Goal: Navigation & Orientation: Find specific page/section

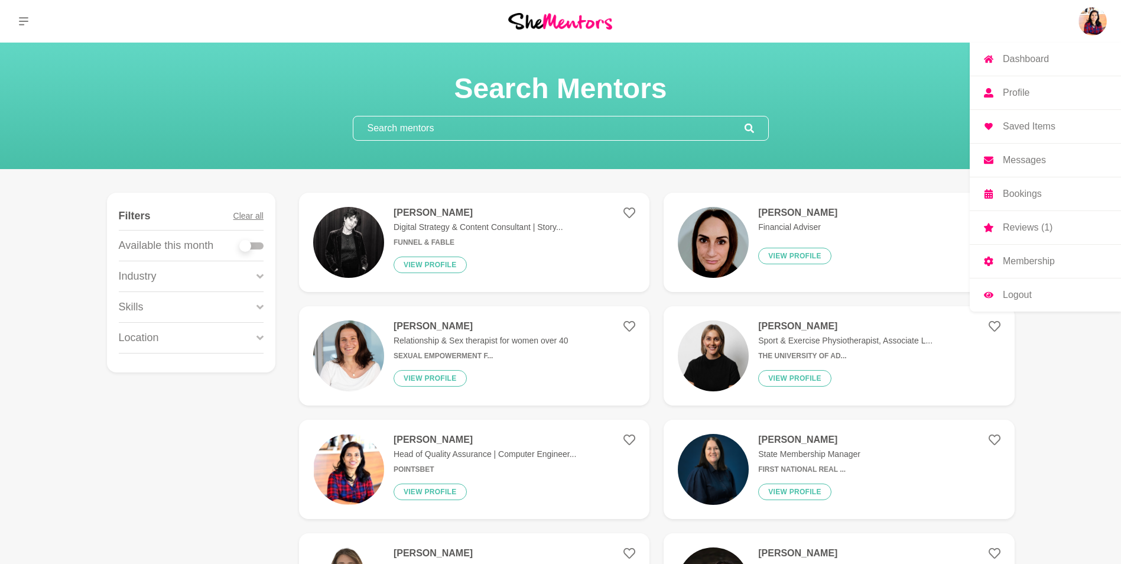
click at [1096, 18] on img at bounding box center [1093, 21] width 28 height 28
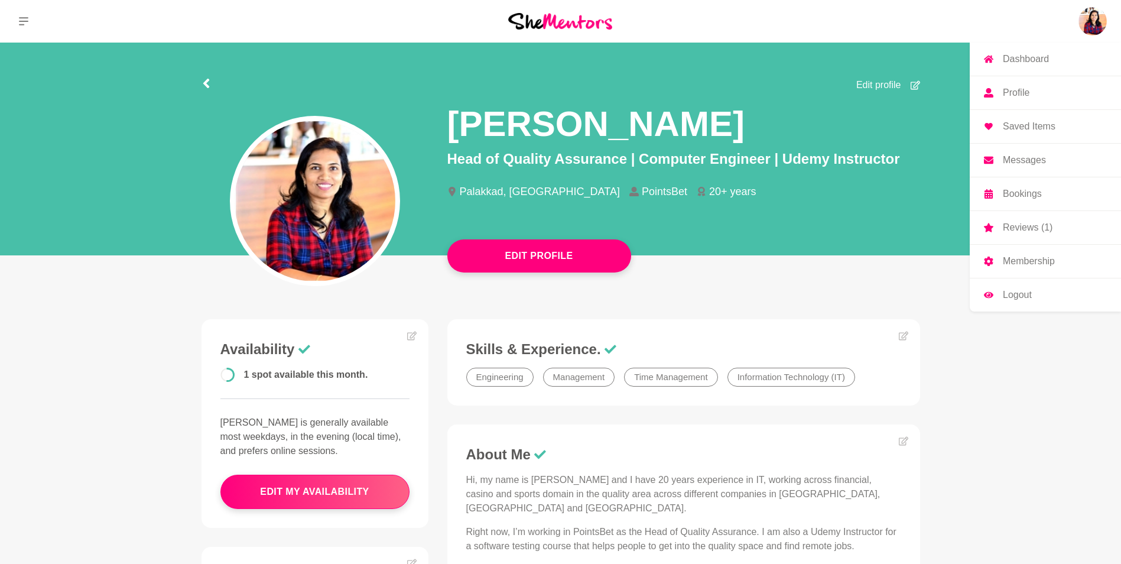
click at [1026, 225] on p "Reviews (1)" at bounding box center [1028, 227] width 50 height 9
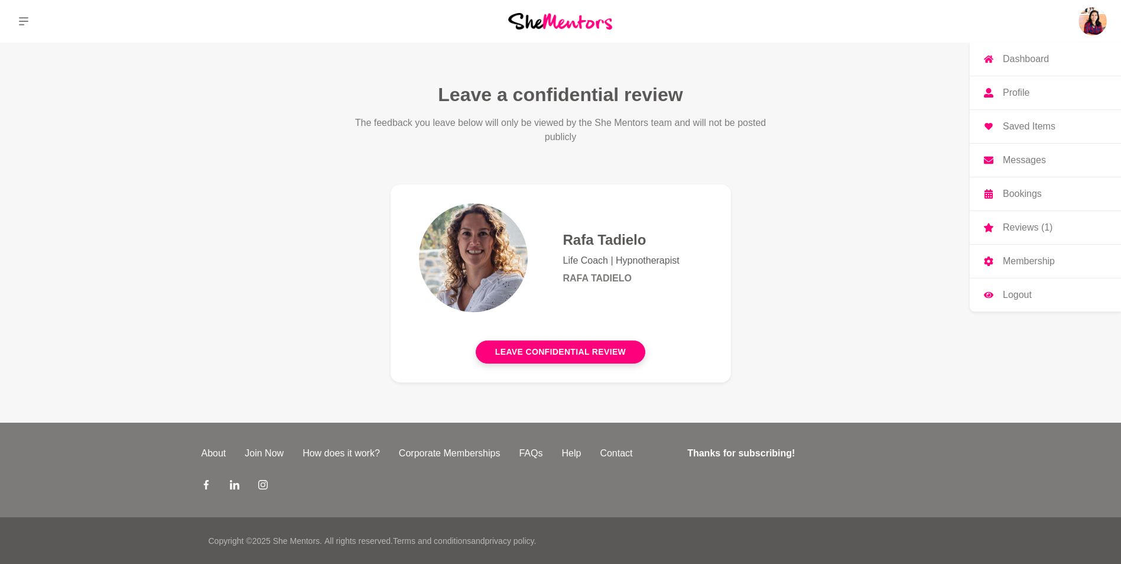
click at [1018, 167] on link "Messages" at bounding box center [1045, 160] width 151 height 33
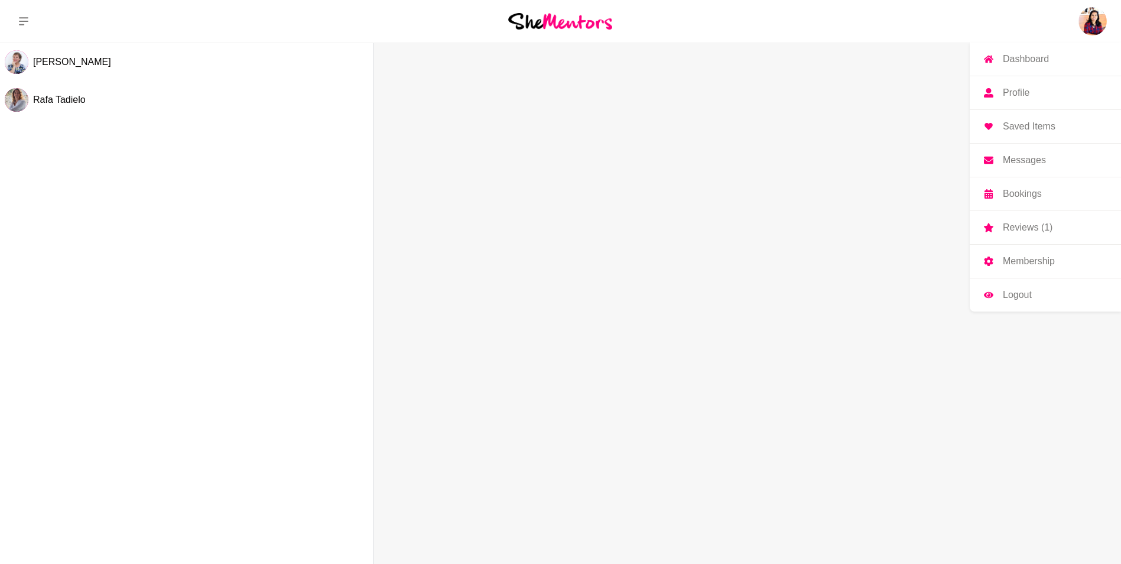
click at [1022, 220] on link "Reviews (1)" at bounding box center [1045, 227] width 151 height 33
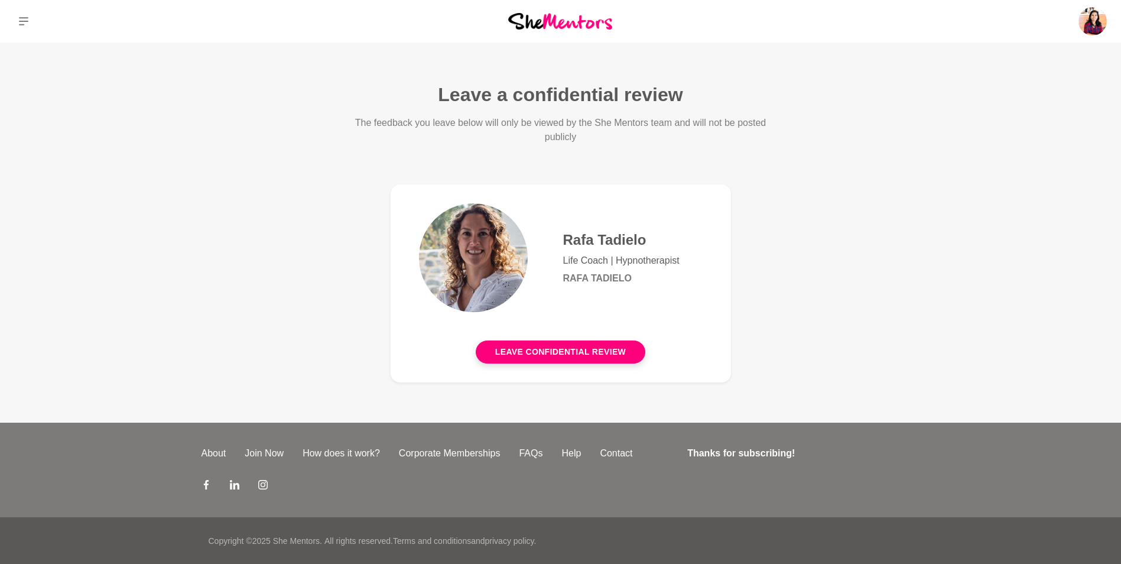
click at [611, 243] on h4 "Rafa Tadielo" at bounding box center [632, 240] width 139 height 18
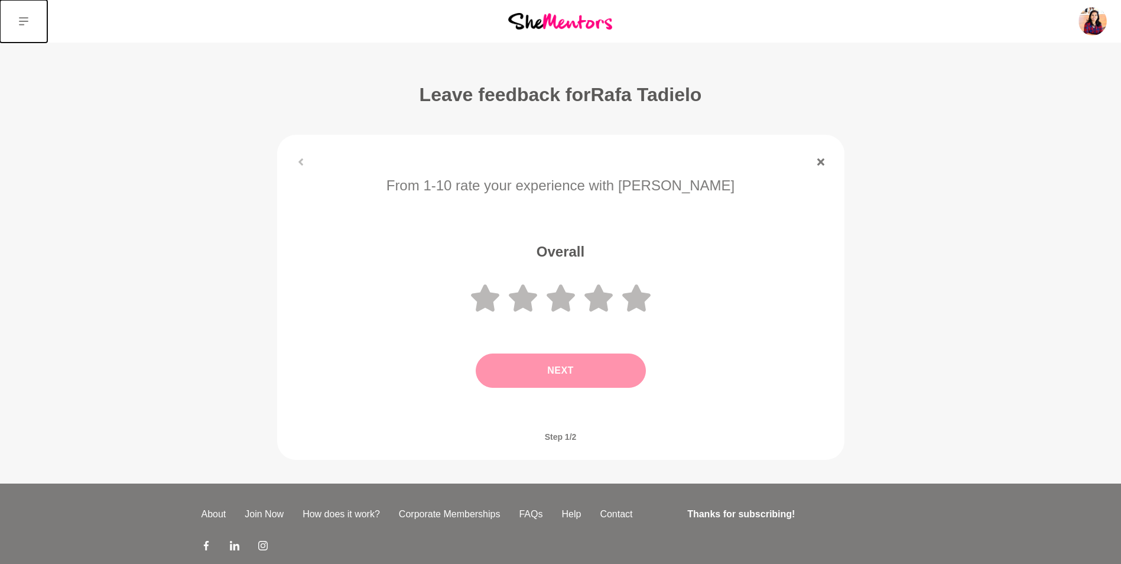
click at [18, 27] on button at bounding box center [23, 21] width 47 height 43
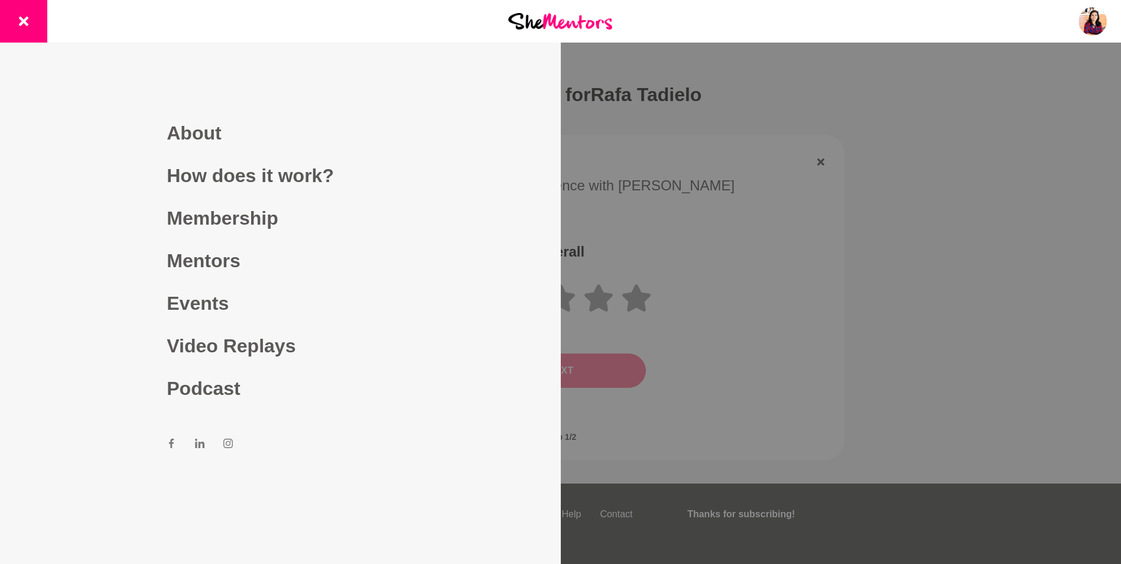
click at [977, 183] on div at bounding box center [560, 282] width 1121 height 564
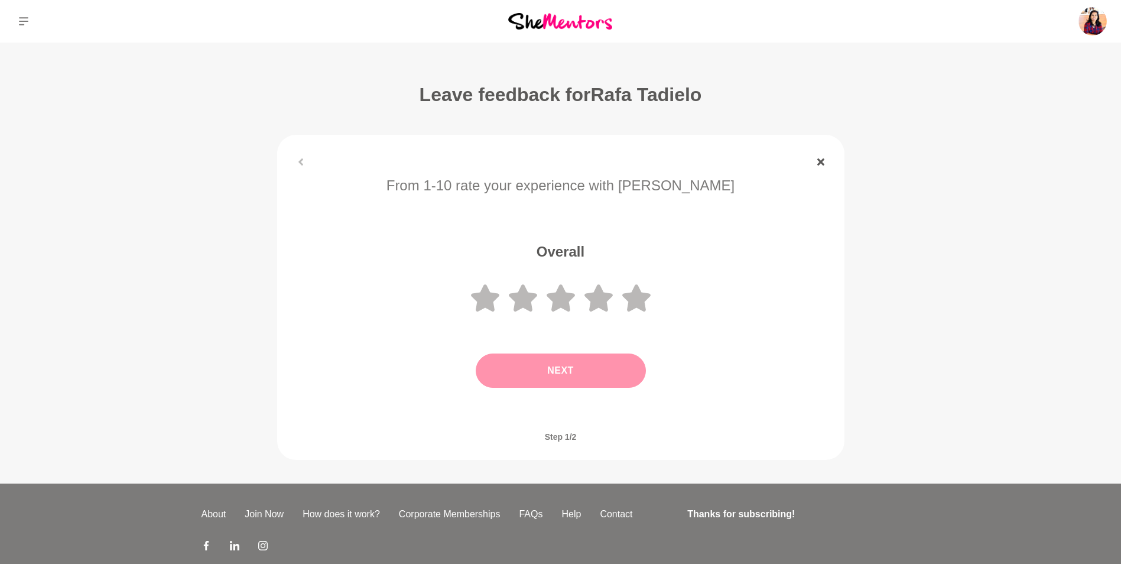
click at [828, 165] on link at bounding box center [821, 161] width 28 height 7
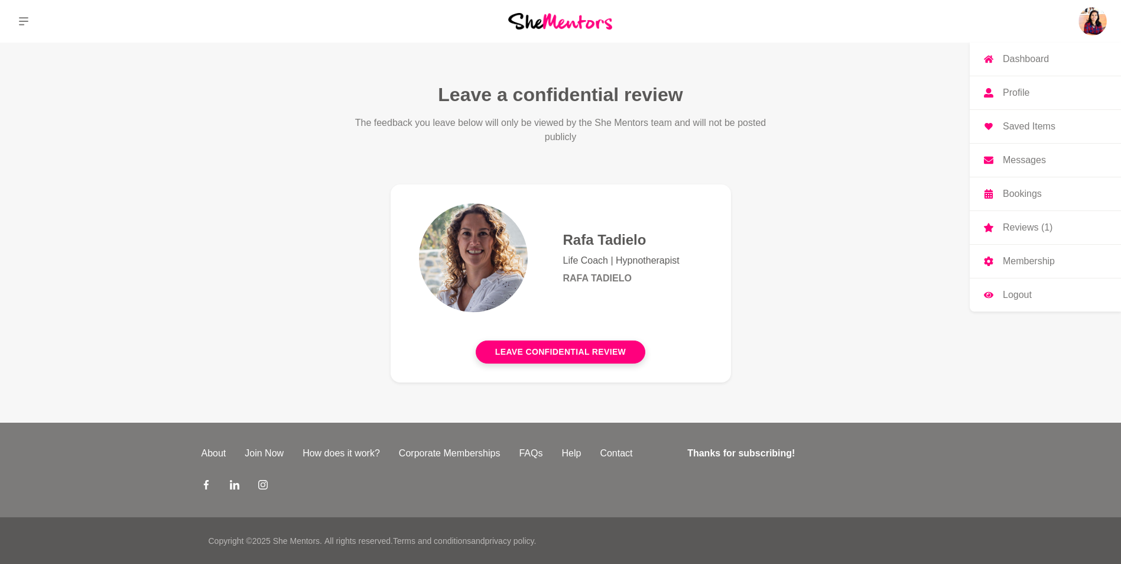
click at [1021, 95] on p "Profile" at bounding box center [1016, 92] width 27 height 9
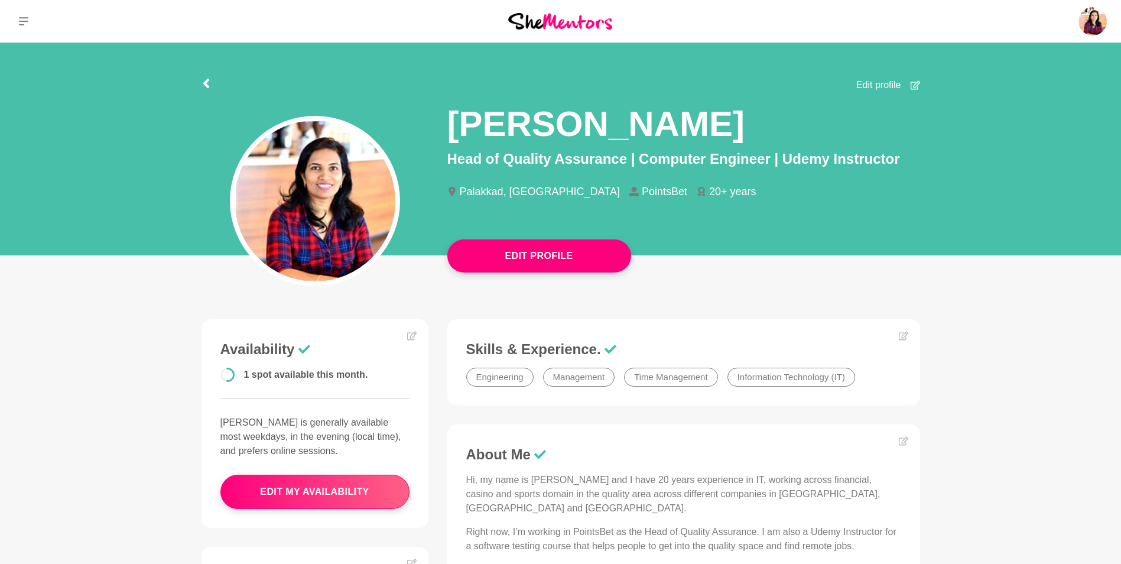
click at [1016, 391] on main "Edit Profile Edit profile [PERSON_NAME] Head of Quality Assurance | Computer En…" at bounding box center [560, 485] width 1121 height 884
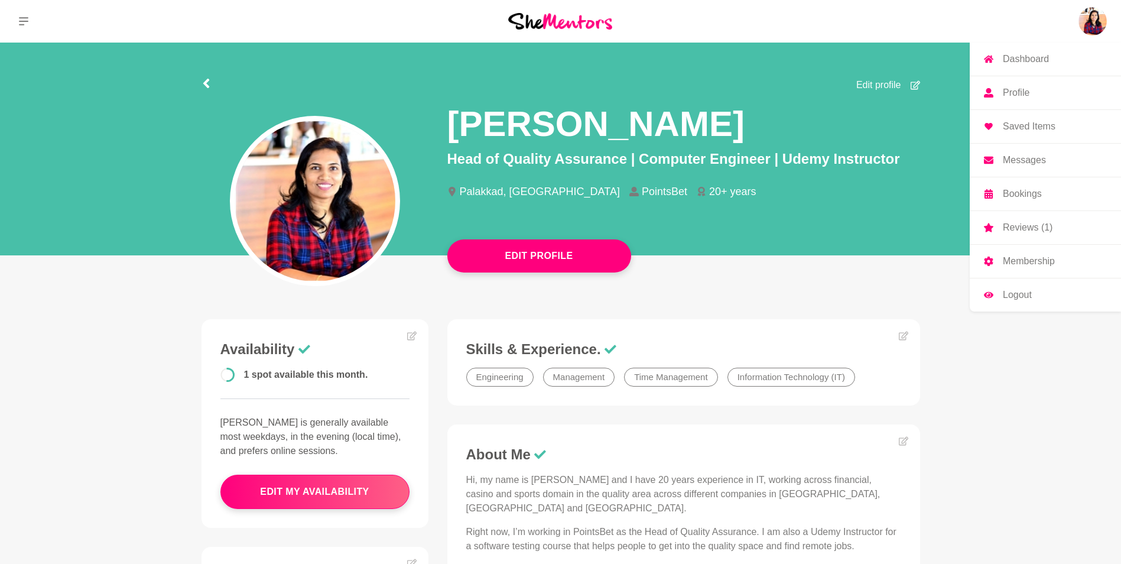
click at [1024, 158] on p "Messages" at bounding box center [1024, 159] width 43 height 9
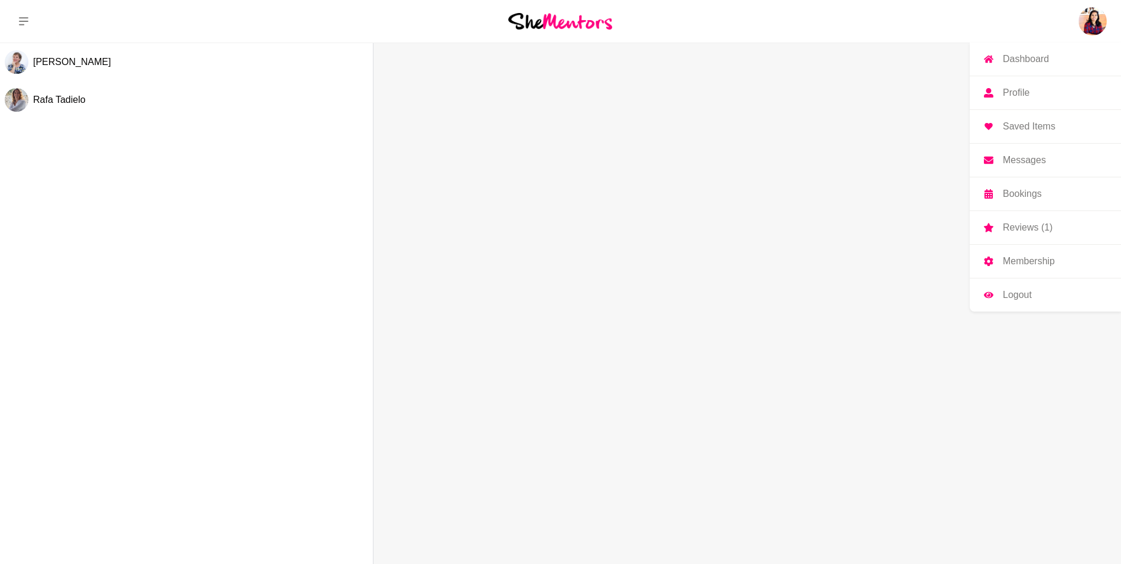
click at [1020, 259] on p "Membership" at bounding box center [1029, 261] width 52 height 9
